Goal: Task Accomplishment & Management: Manage account settings

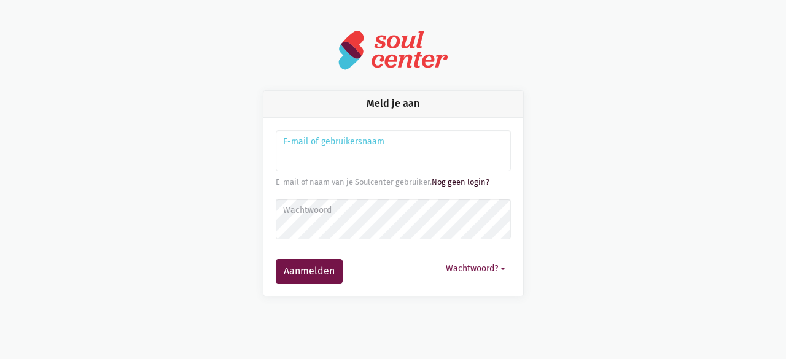
click at [454, 185] on link "Nog geen login?" at bounding box center [461, 181] width 58 height 9
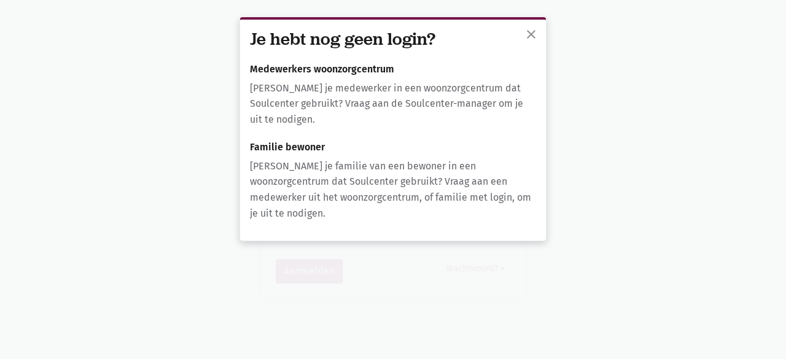
click at [334, 97] on p "[PERSON_NAME] je medewerker in een woonzorgcentrum dat Soulcenter gebruikt? Vra…" at bounding box center [393, 103] width 286 height 47
click at [528, 41] on span "close" at bounding box center [531, 34] width 15 height 15
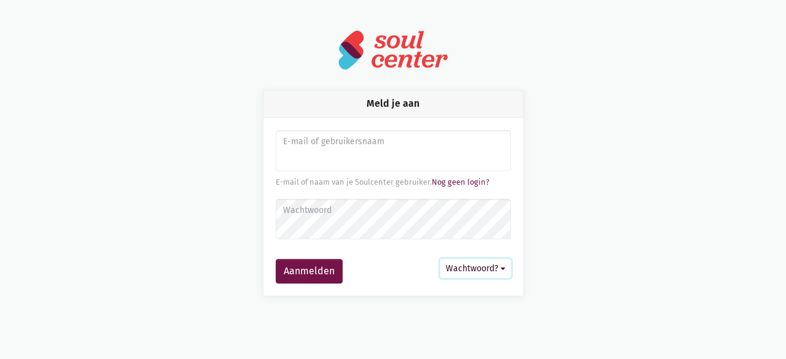
click at [500, 267] on button "Wachtwoord?" at bounding box center [475, 268] width 71 height 19
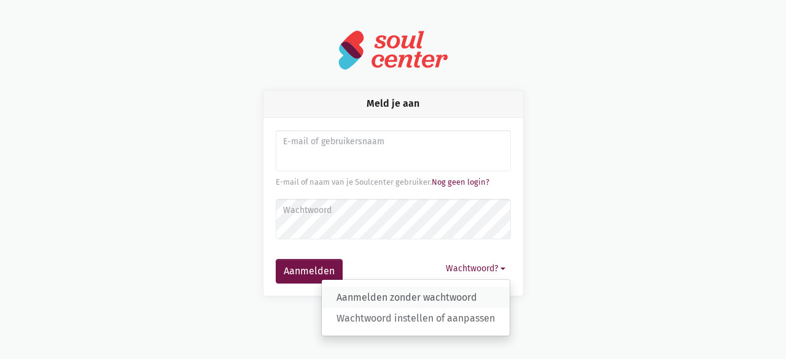
click at [404, 296] on link "Aanmelden zonder wachtwoord" at bounding box center [416, 297] width 188 height 21
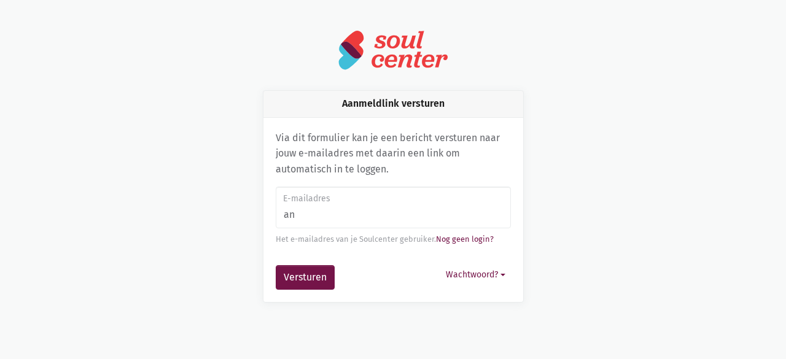
type input "[PERSON_NAME][EMAIL_ADDRESS][DOMAIN_NAME]"
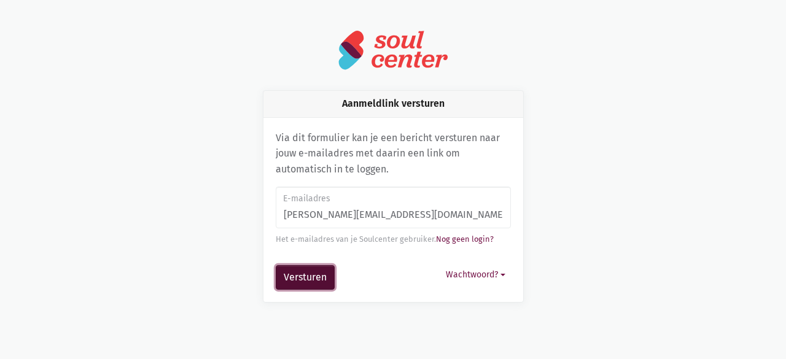
click at [281, 281] on button "Versturen" at bounding box center [305, 277] width 59 height 25
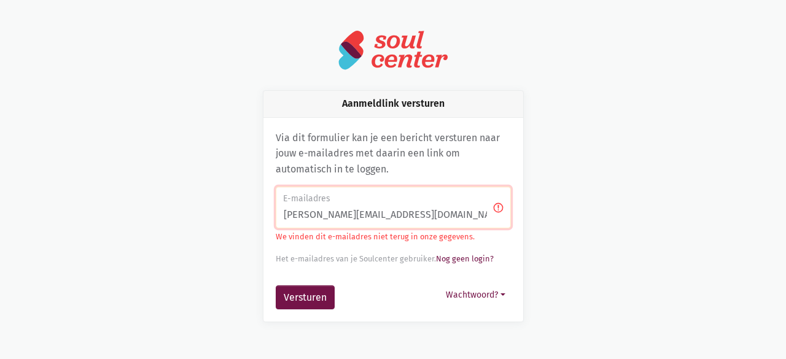
click at [477, 212] on input "[PERSON_NAME][EMAIL_ADDRESS][DOMAIN_NAME]" at bounding box center [393, 208] width 235 height 42
type input "[EMAIL_ADDRESS][DOMAIN_NAME]"
click at [292, 298] on button "Versturen" at bounding box center [305, 297] width 59 height 25
